Goal: Task Accomplishment & Management: Manage account settings

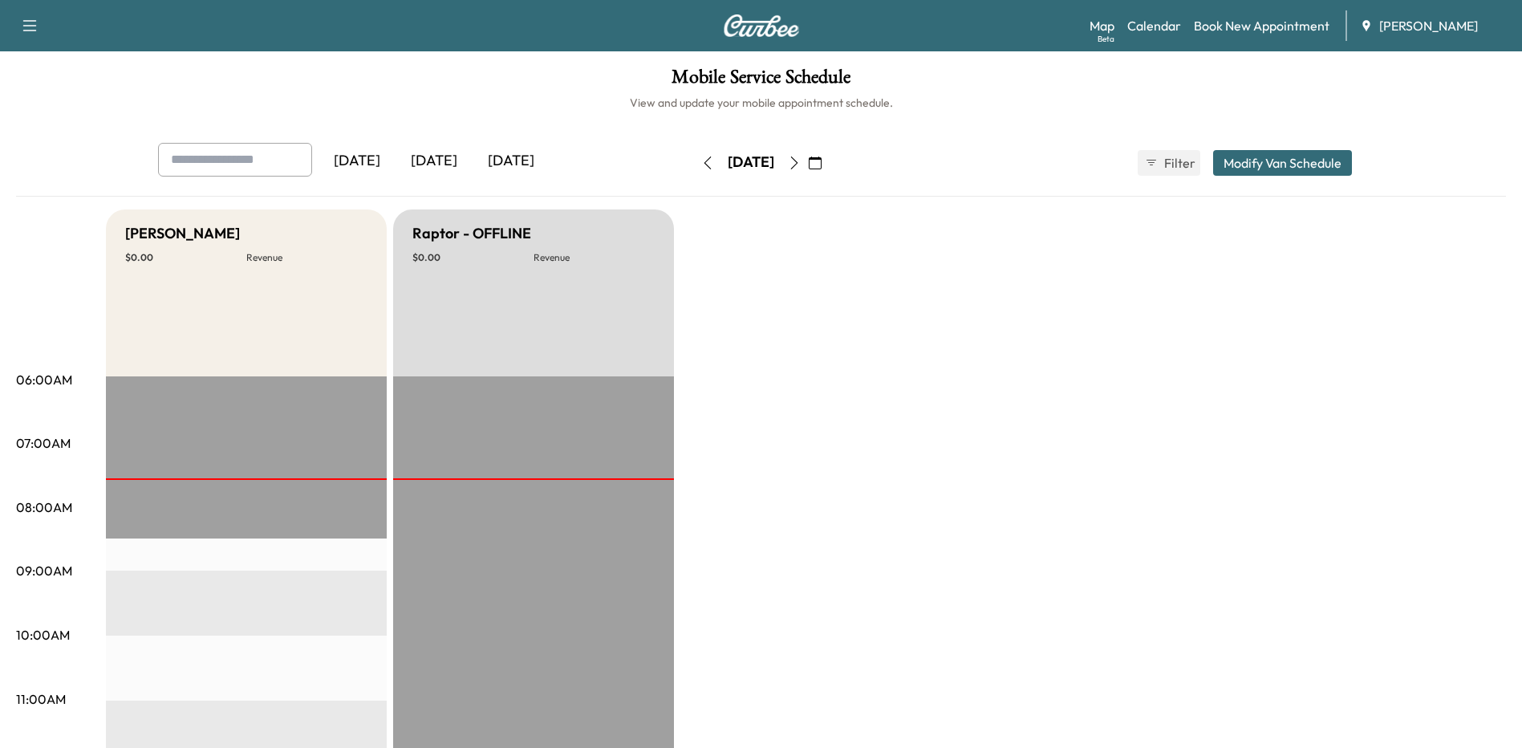
click at [808, 157] on button "button" at bounding box center [794, 163] width 27 height 26
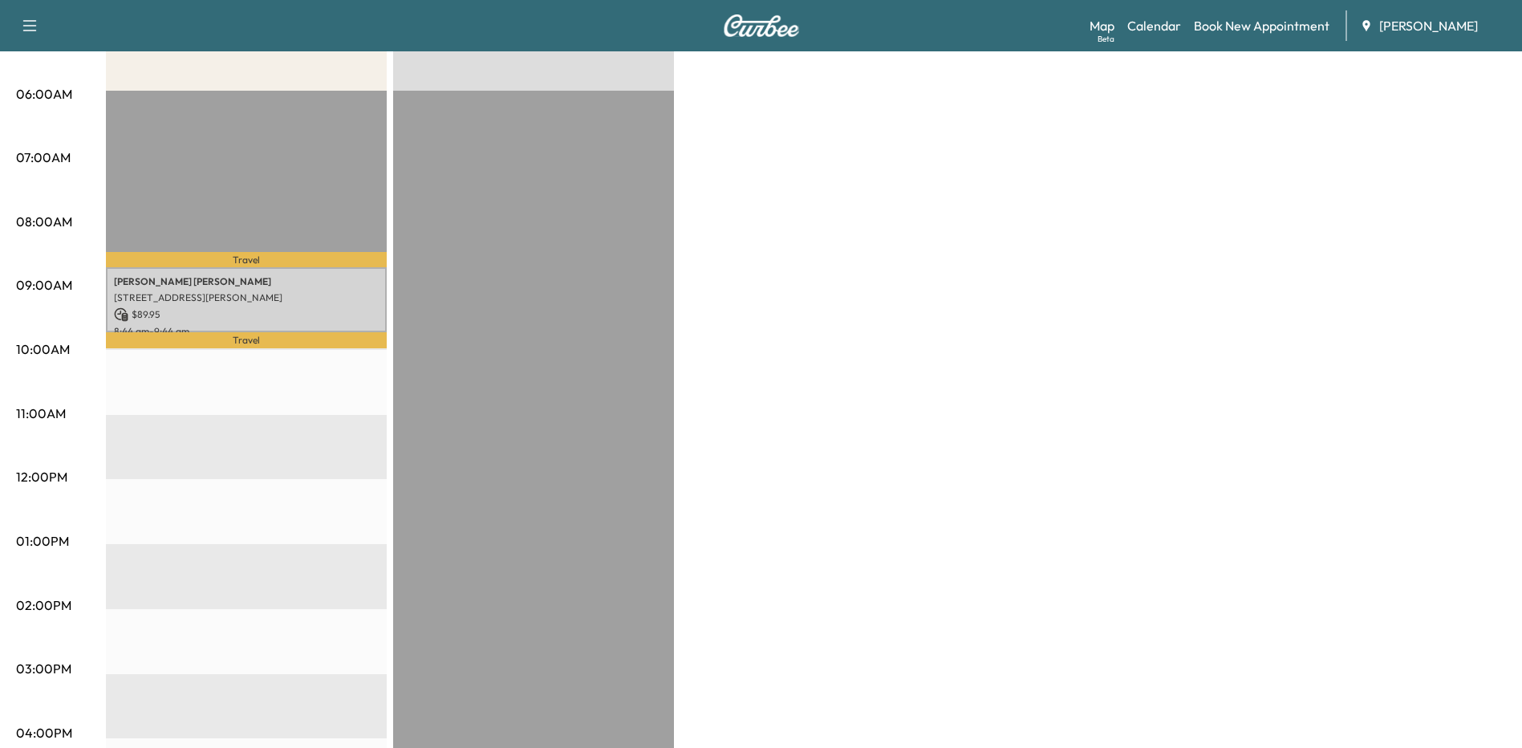
scroll to position [321, 0]
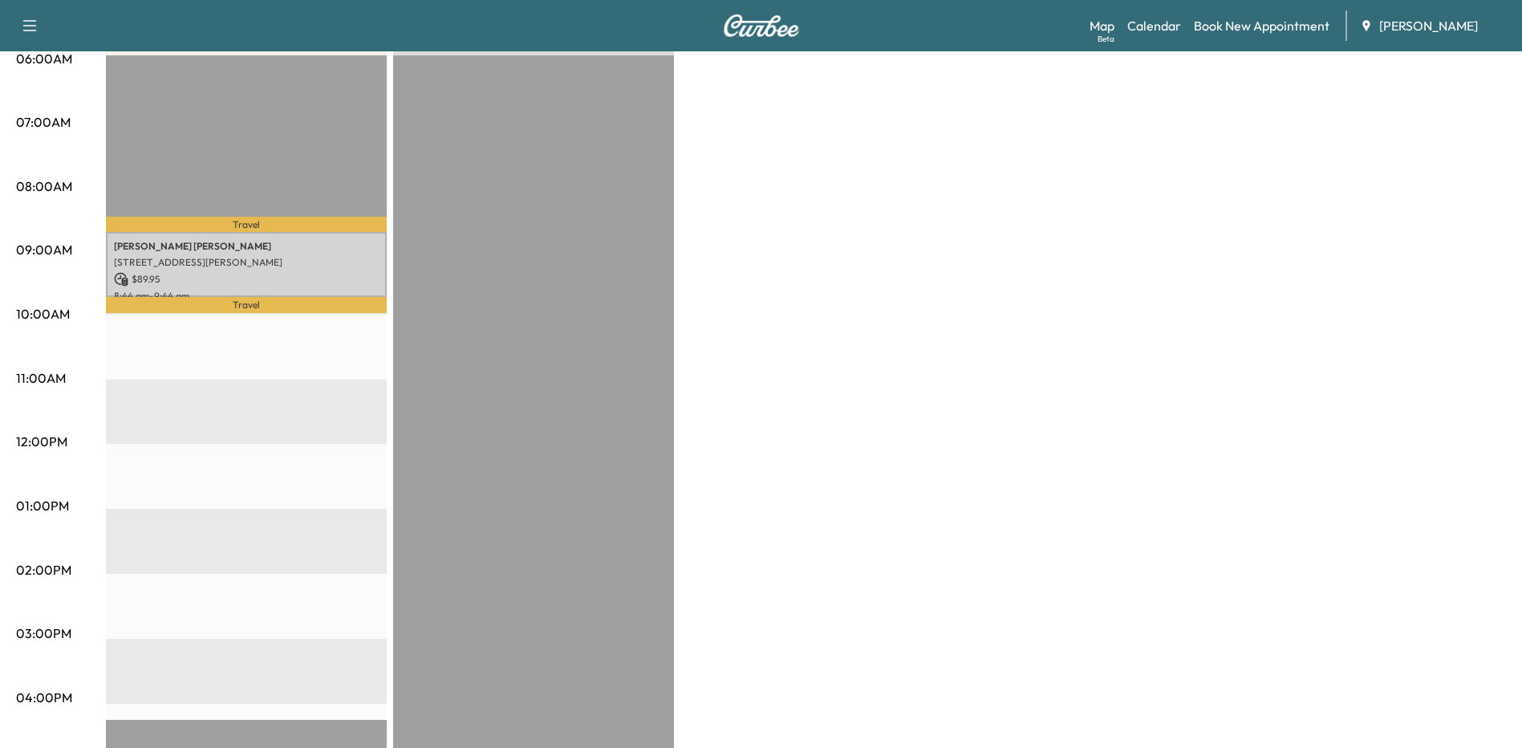
click at [279, 221] on p "Travel" at bounding box center [246, 224] width 281 height 15
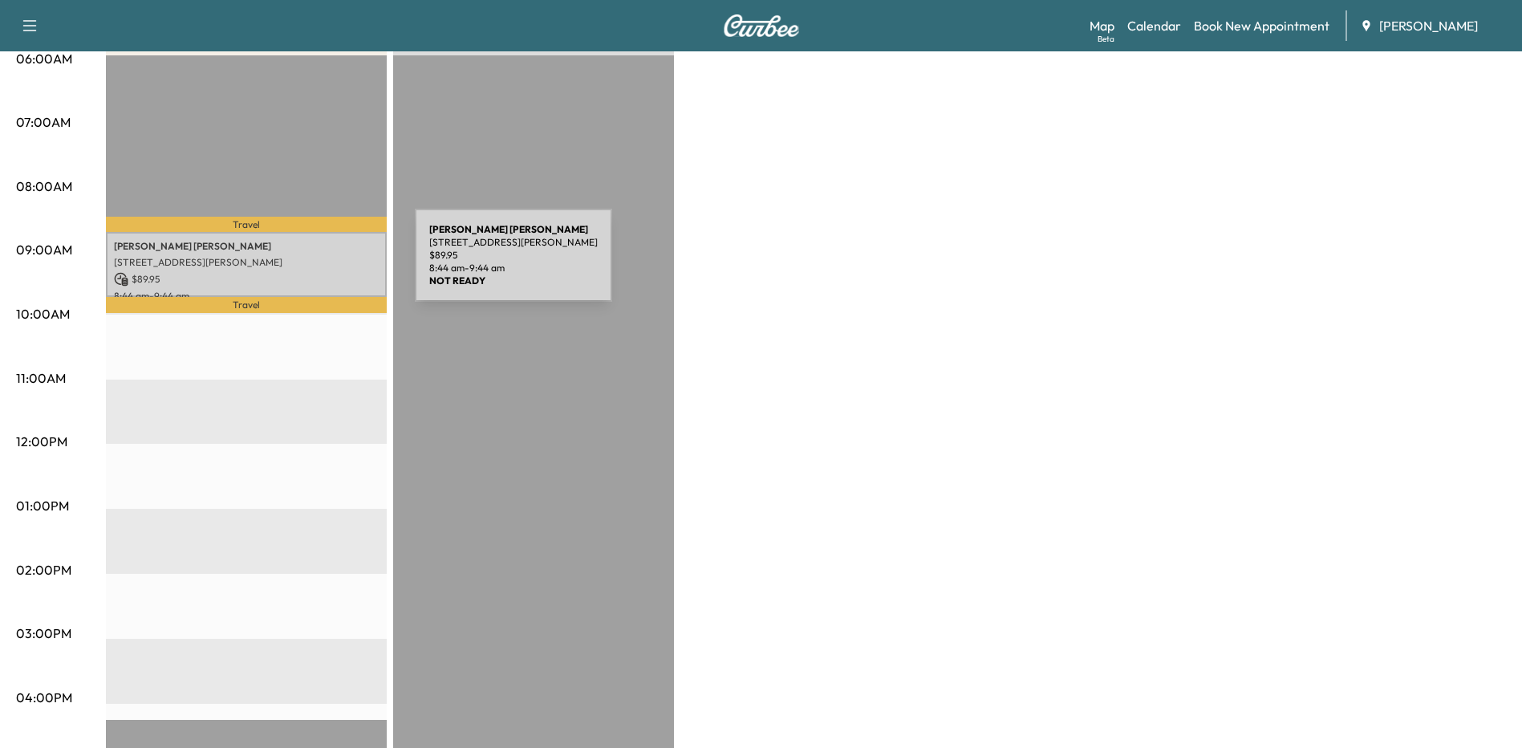
click at [294, 265] on p "[STREET_ADDRESS][PERSON_NAME]" at bounding box center [246, 262] width 265 height 13
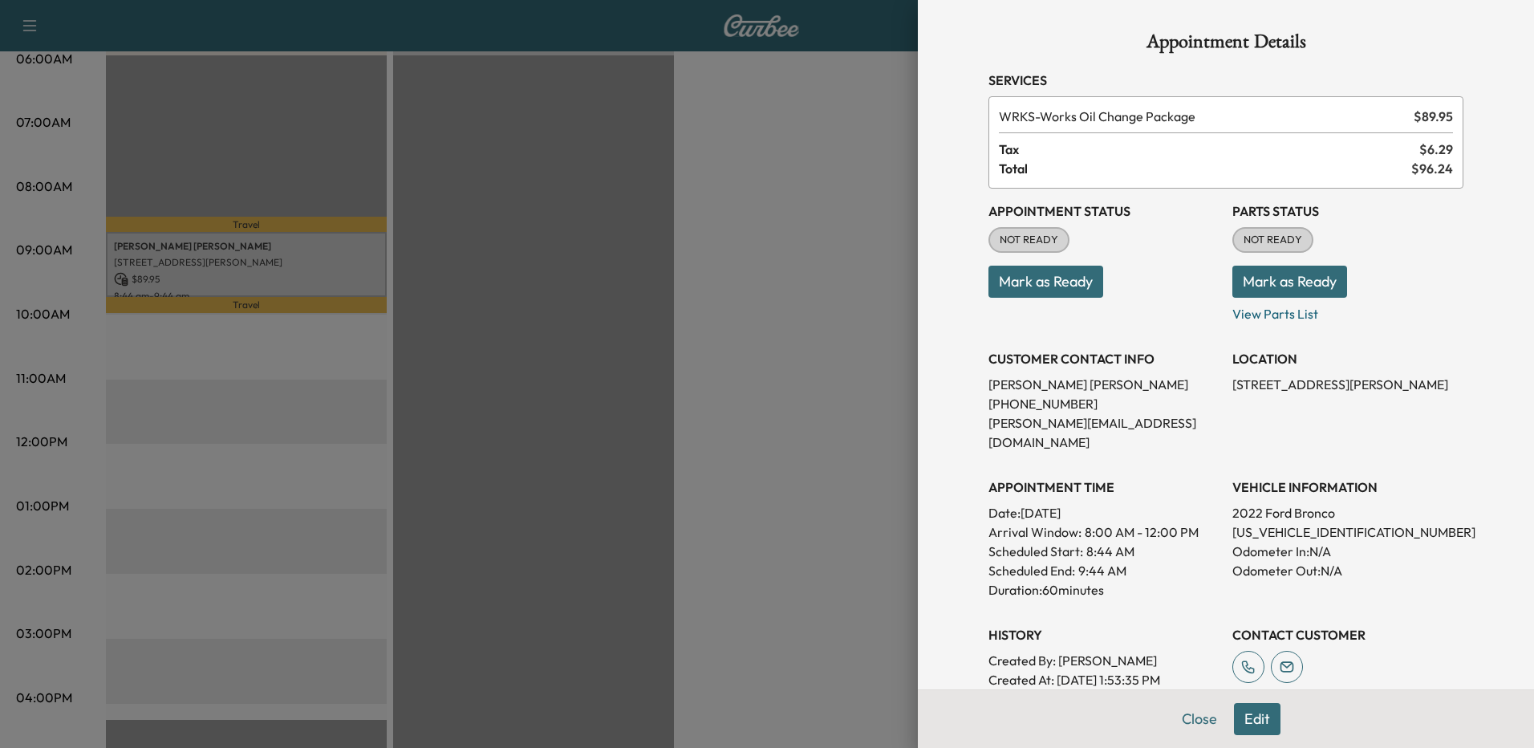
click at [670, 360] on div at bounding box center [767, 374] width 1534 height 748
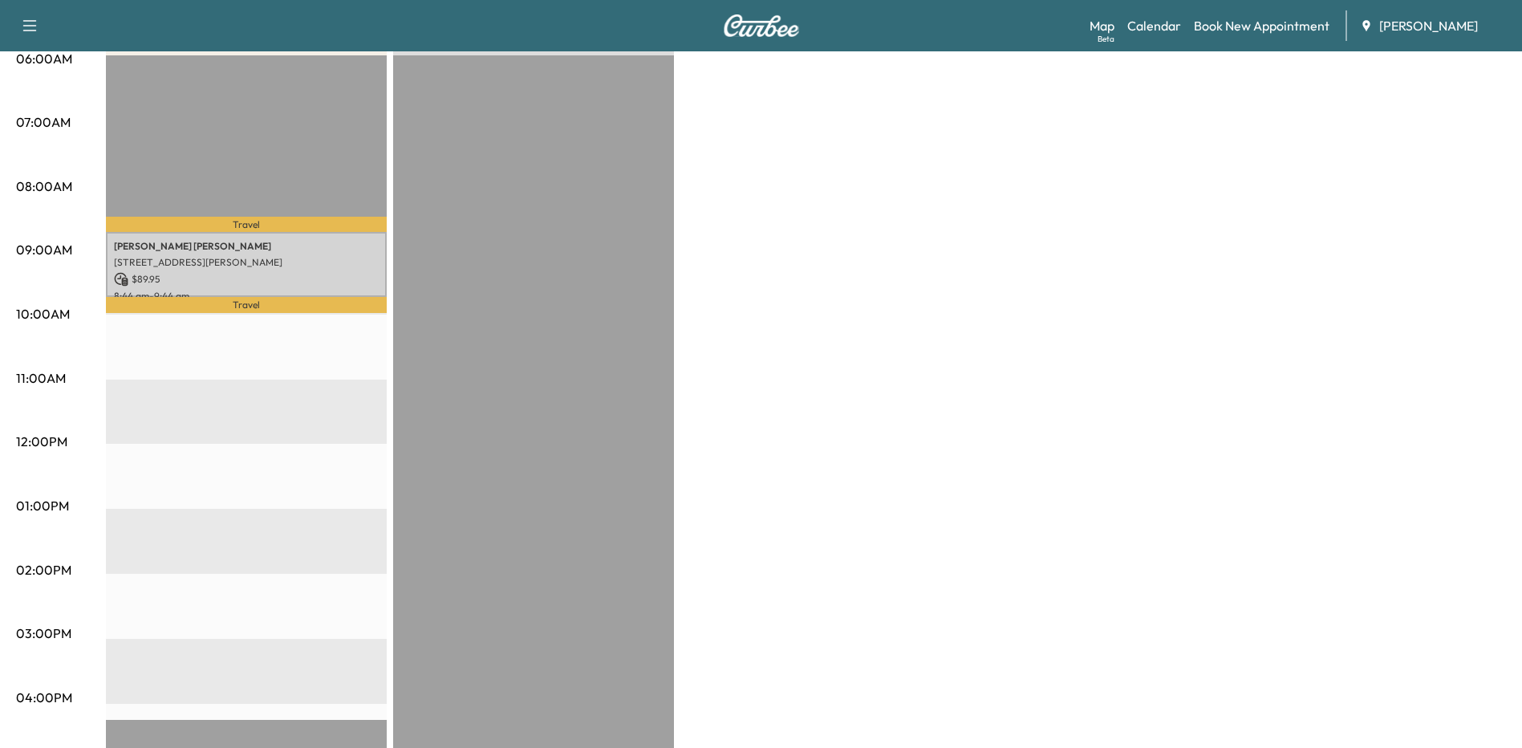
click at [880, 231] on div "Bronco - [PERSON_NAME] $ 89.95 Revenue 1 hr Work Time 29 min Transit Time Trave…" at bounding box center [806, 489] width 1400 height 1203
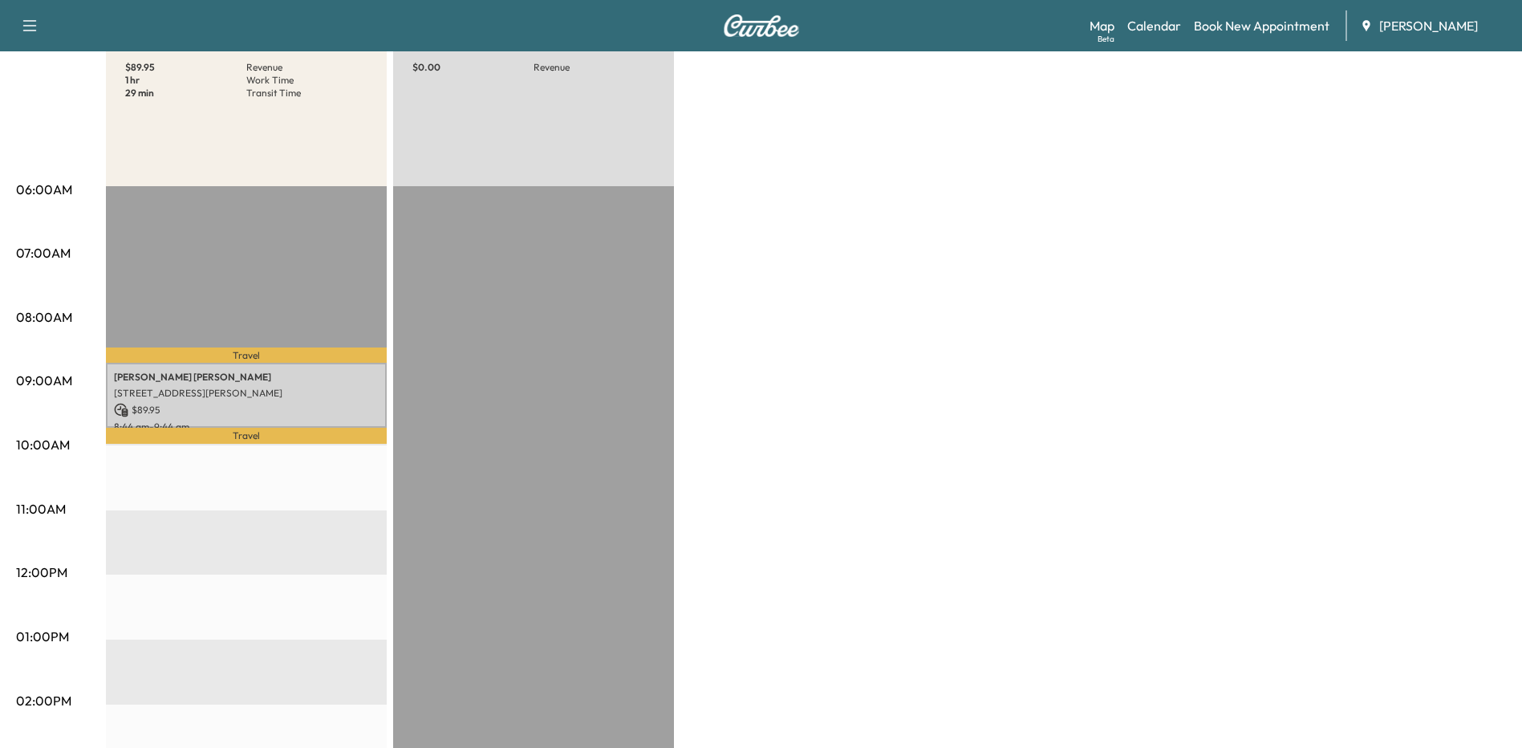
scroll to position [0, 0]
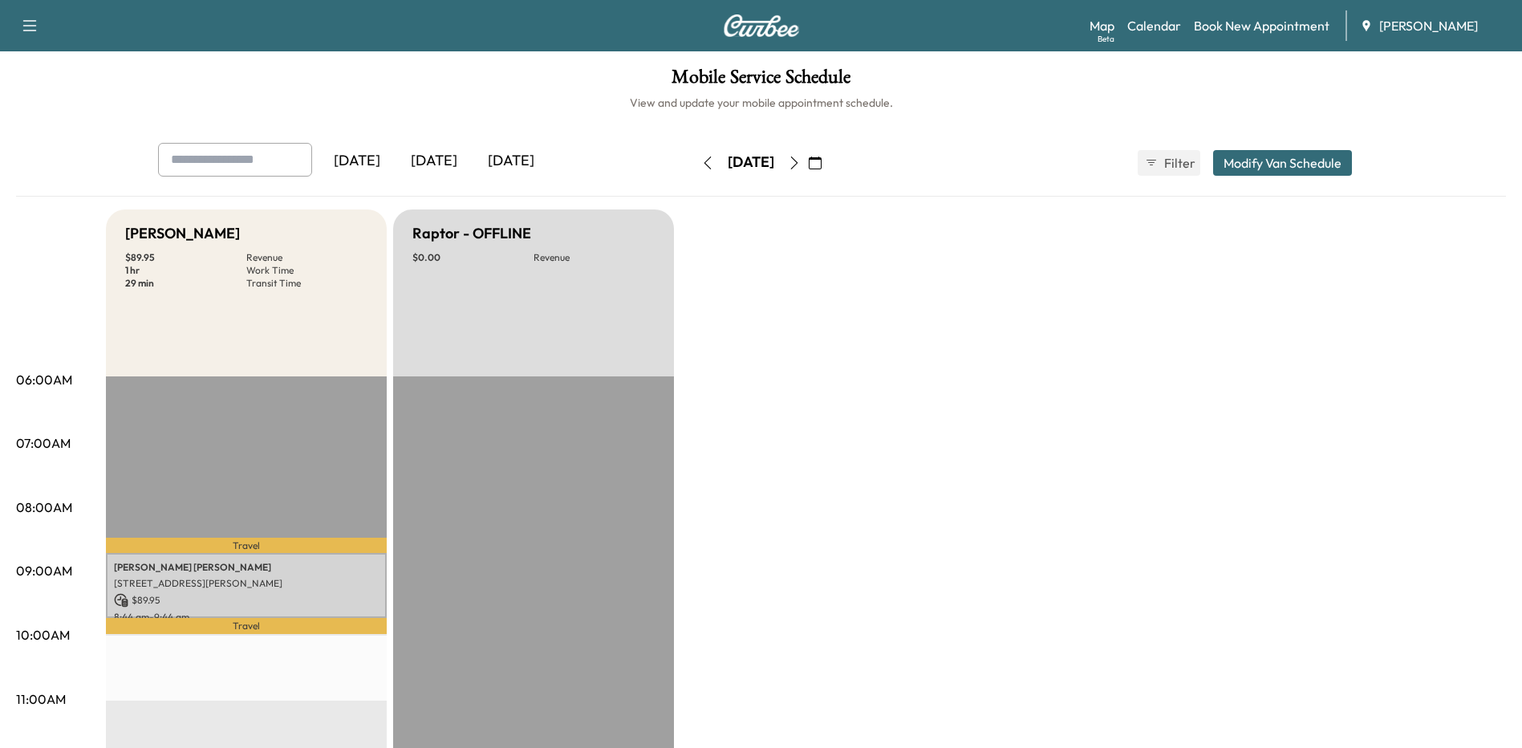
click at [701, 168] on icon "button" at bounding box center [707, 162] width 13 height 13
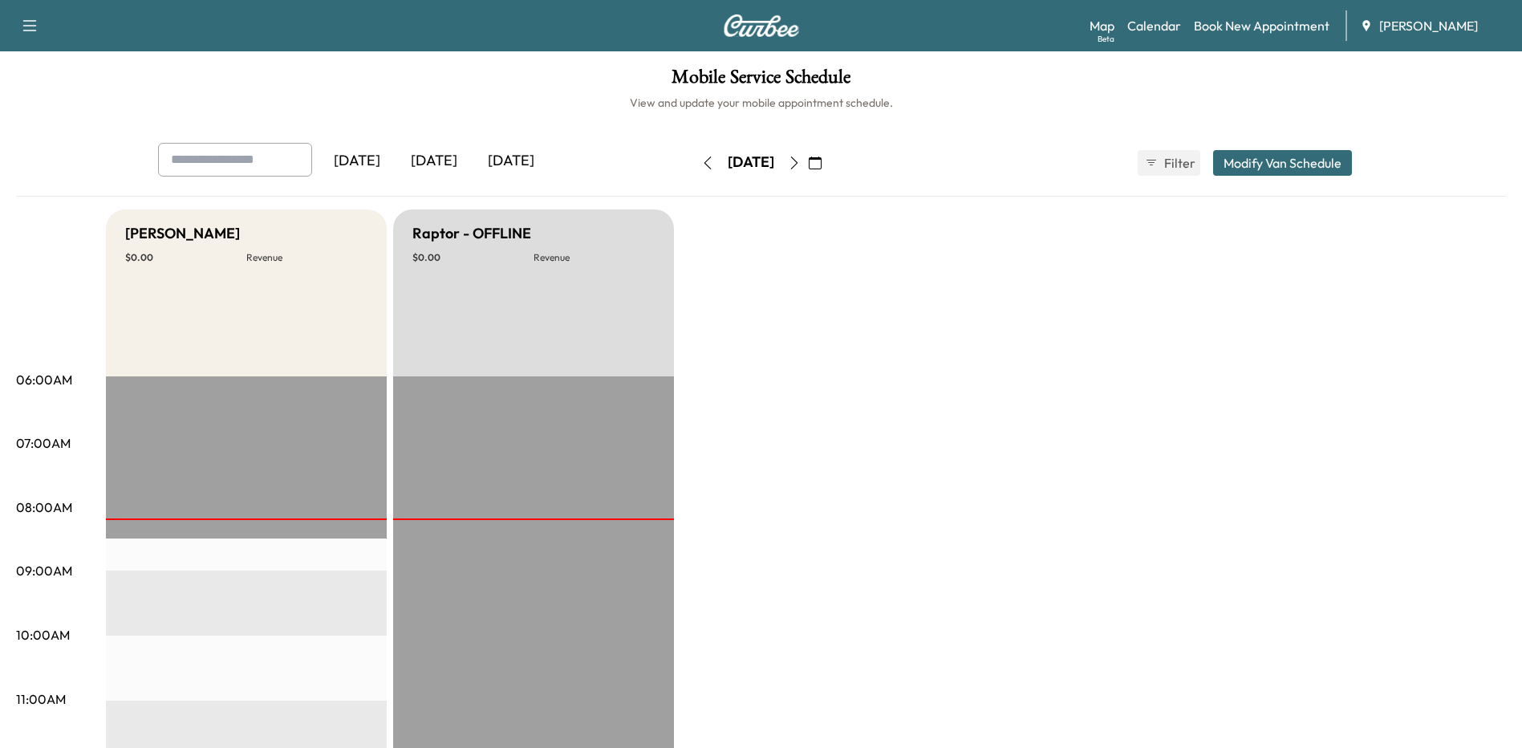
click at [694, 162] on button "button" at bounding box center [707, 163] width 27 height 26
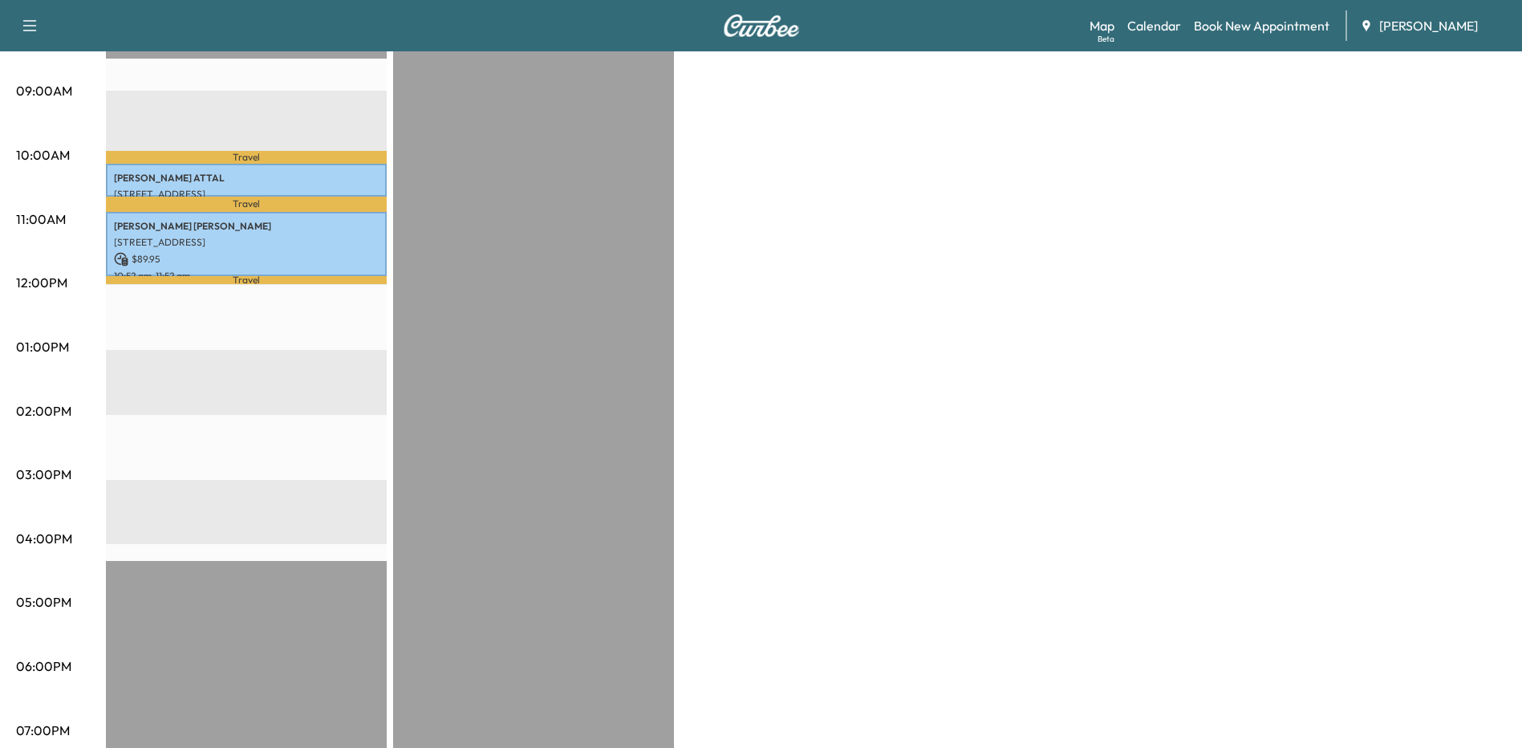
scroll to position [481, 0]
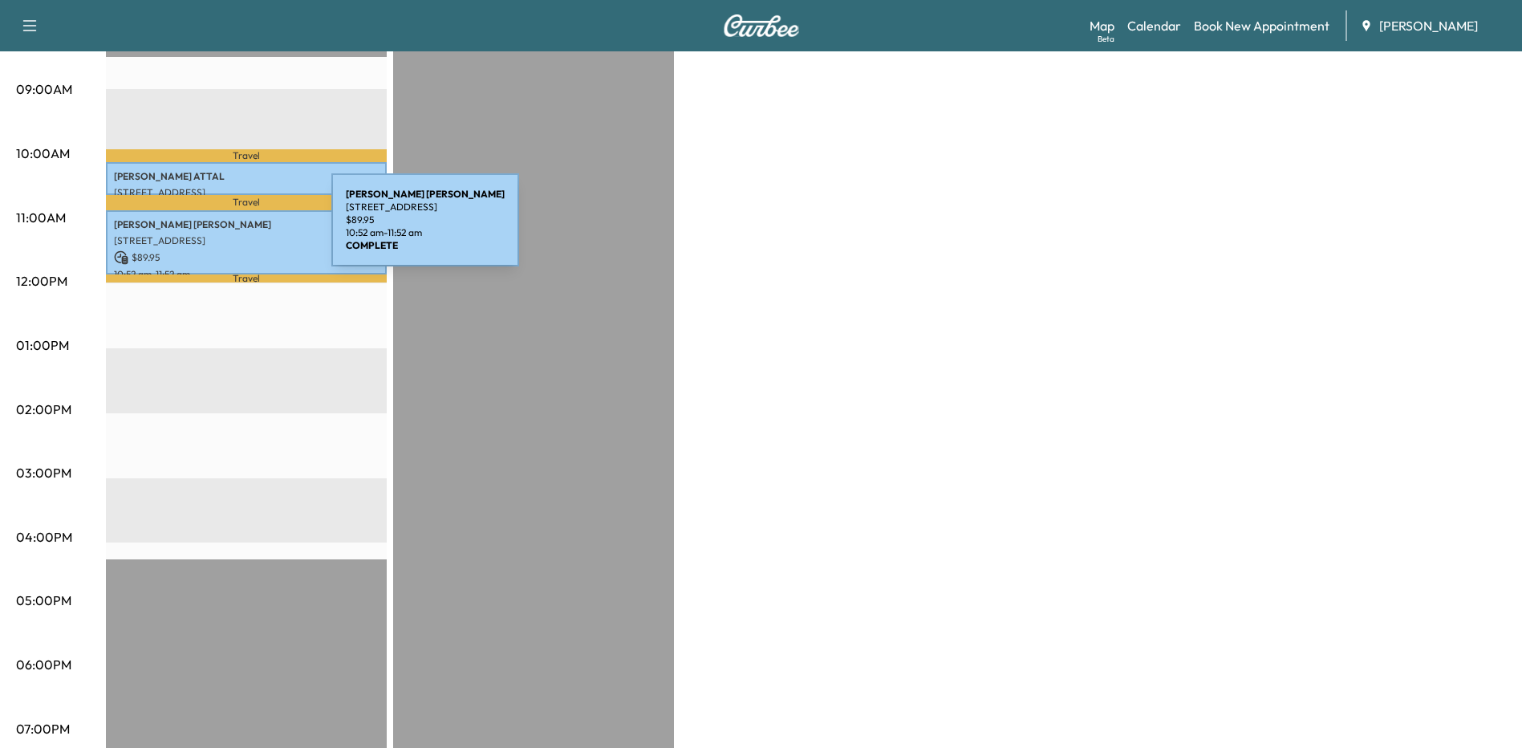
click at [211, 229] on div "[PERSON_NAME] [STREET_ADDRESS][PERSON_NAME] $ 89.95 10:52 am - 11:52 am" at bounding box center [246, 242] width 281 height 65
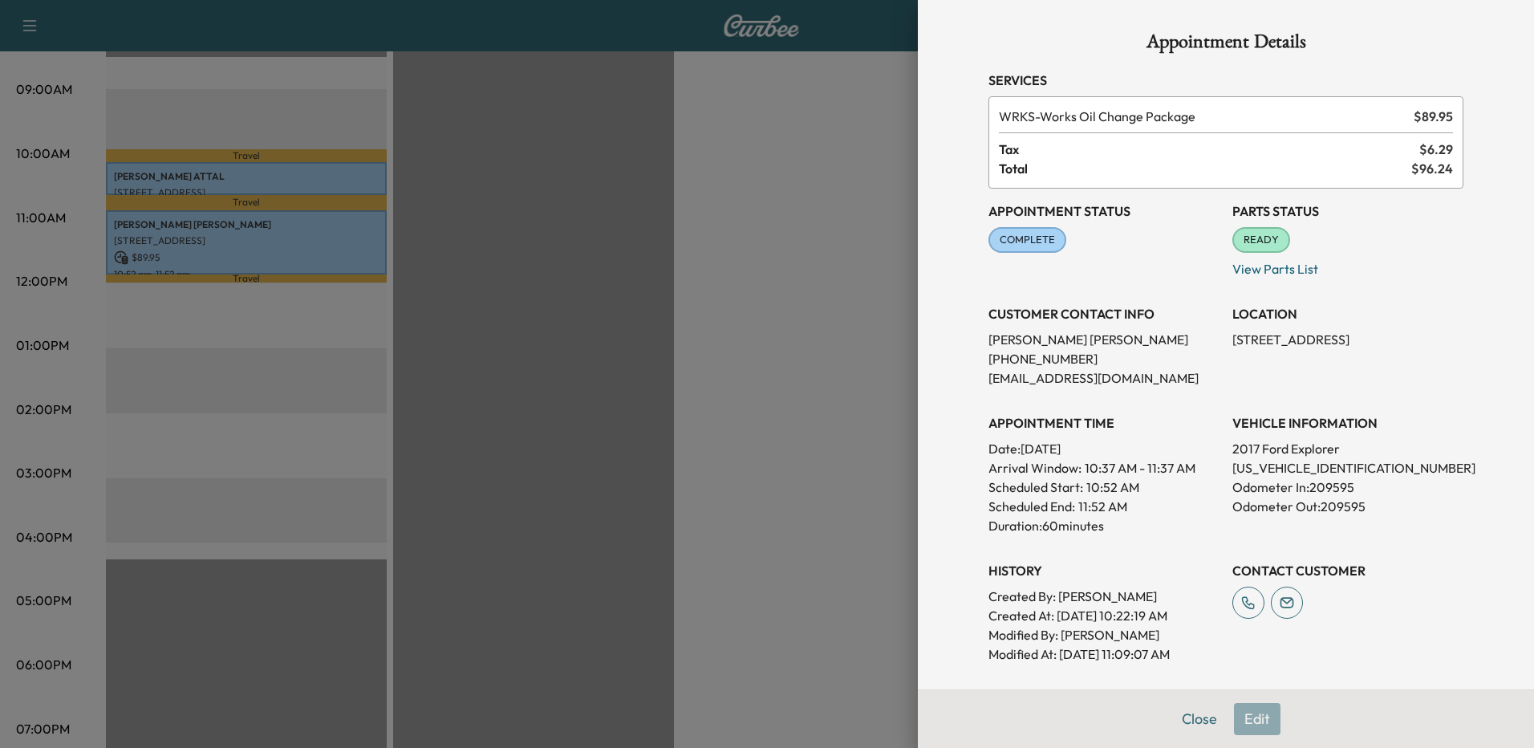
click at [785, 286] on div at bounding box center [767, 374] width 1534 height 748
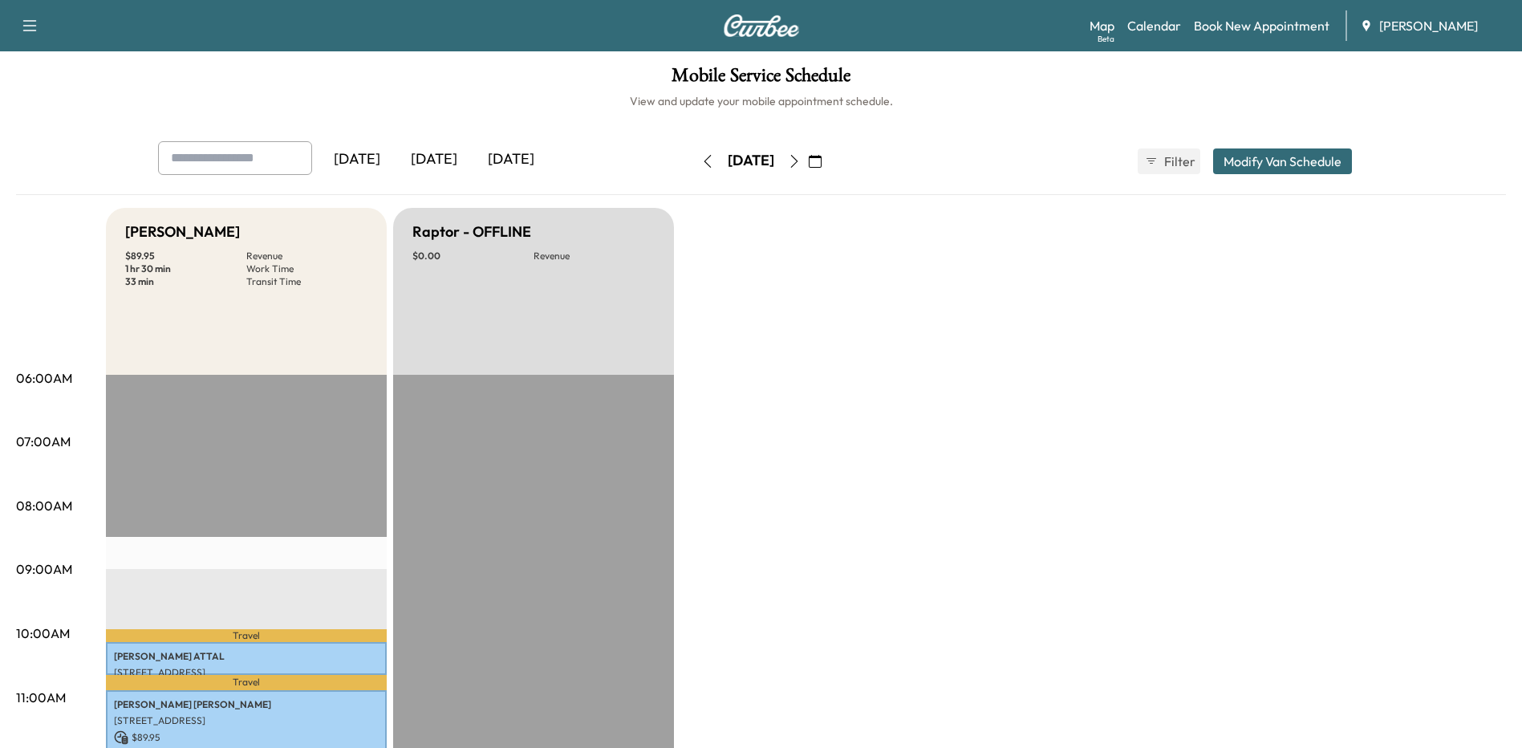
scroll to position [0, 0]
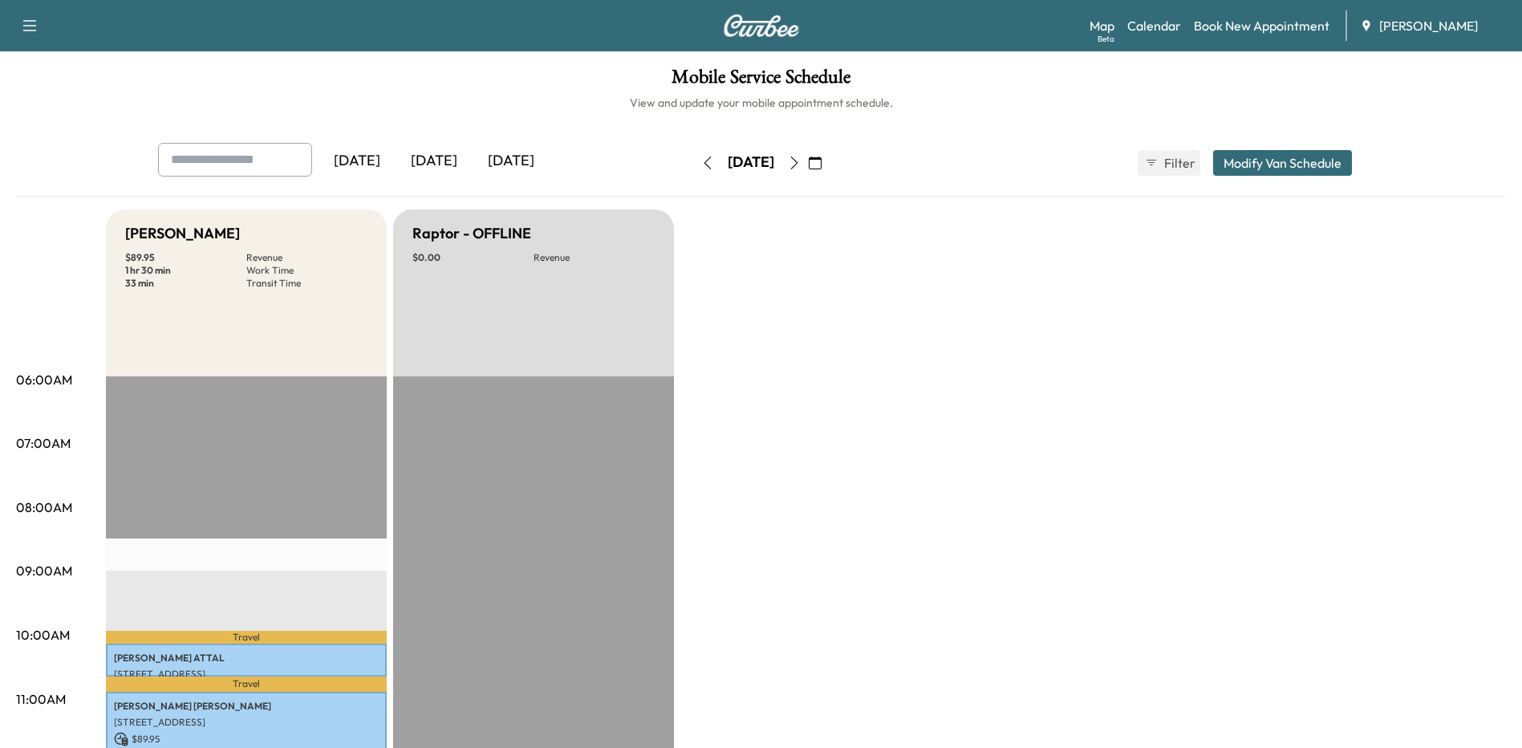
click at [821, 163] on icon "button" at bounding box center [815, 162] width 13 height 13
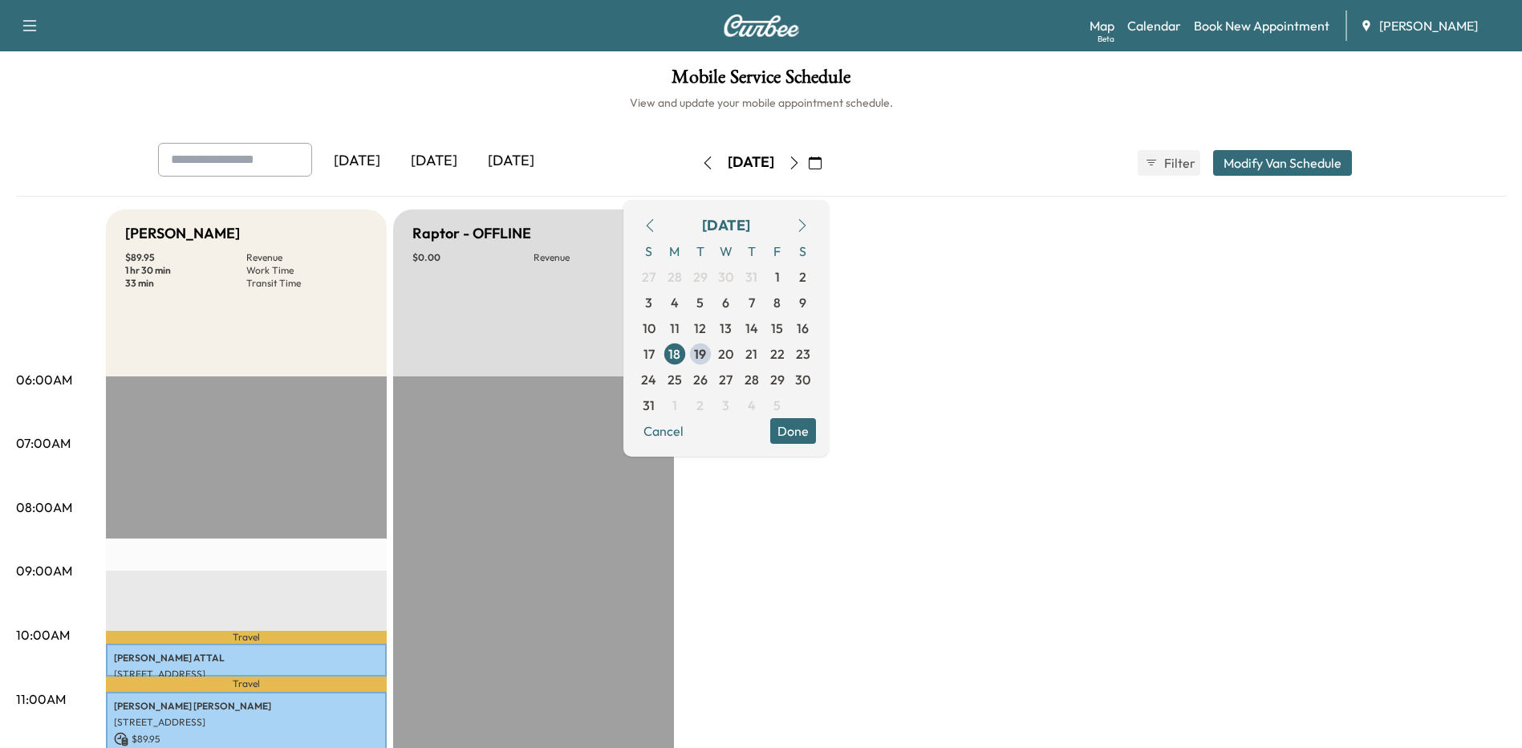
click at [808, 162] on button "button" at bounding box center [794, 163] width 27 height 26
